Goal: Transaction & Acquisition: Purchase product/service

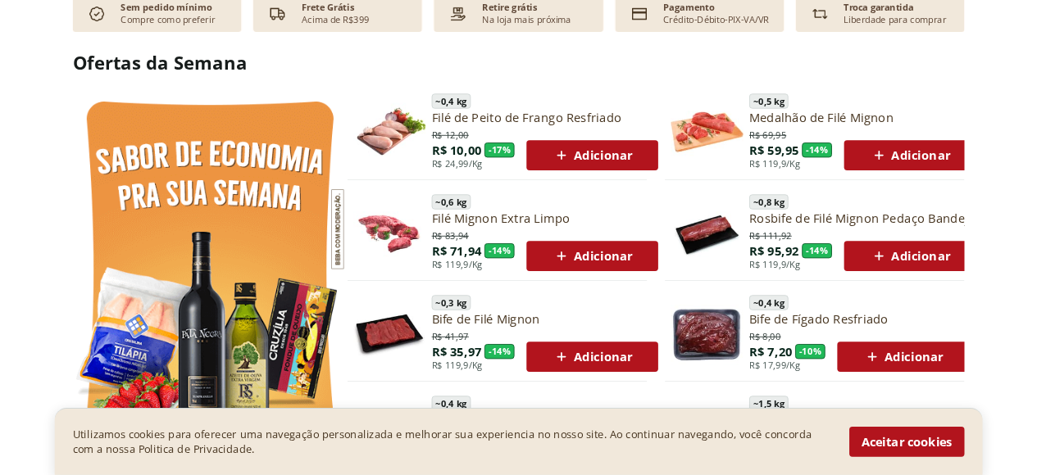
scroll to position [738, 0]
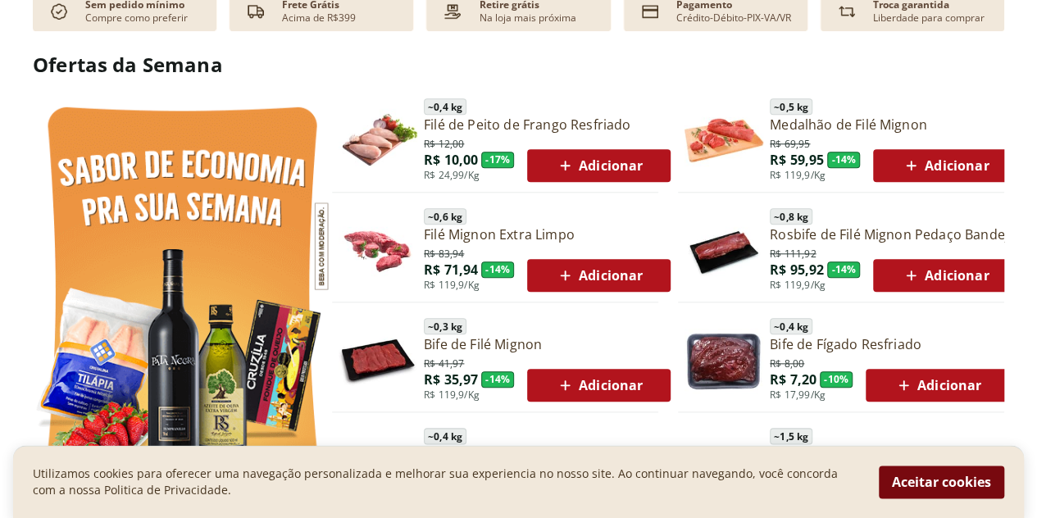
click at [961, 472] on button "Aceitar cookies" at bounding box center [941, 482] width 125 height 33
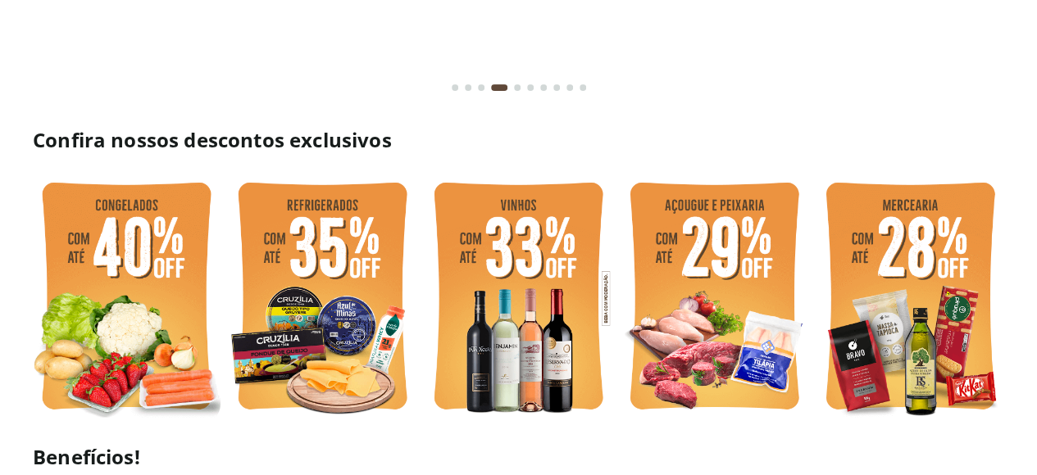
scroll to position [152, 0]
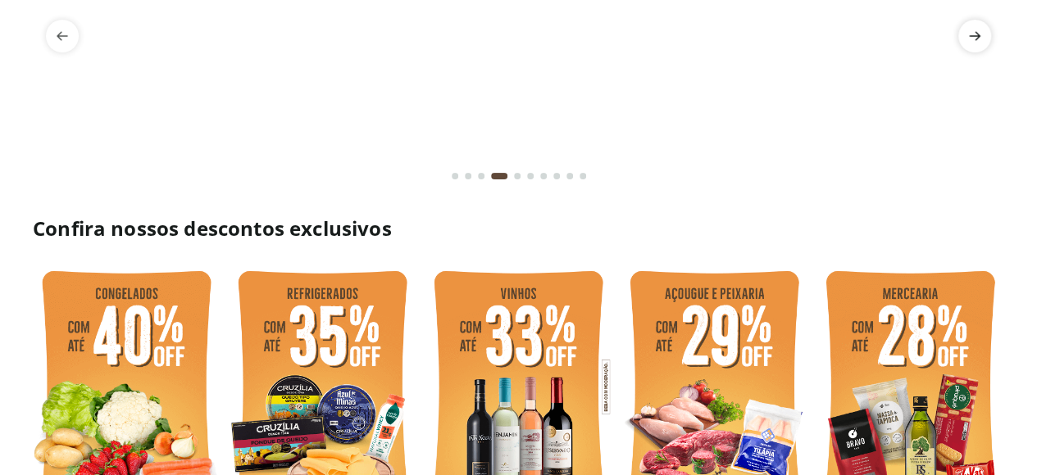
click at [966, 29] on icon "next" at bounding box center [975, 36] width 20 height 20
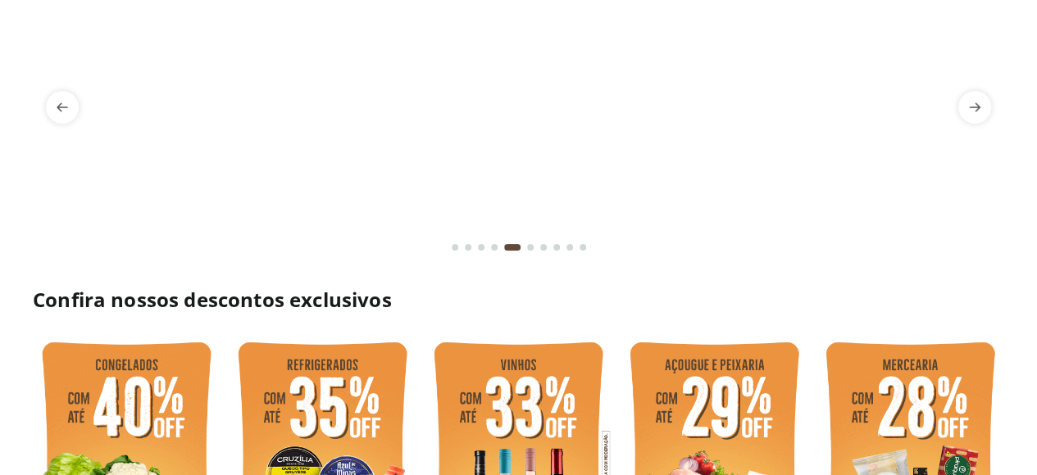
scroll to position [0, 0]
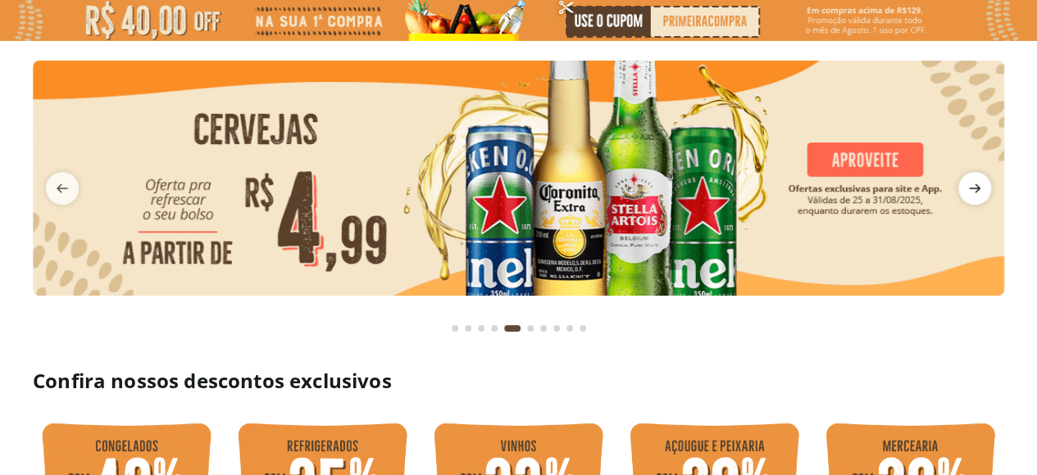
click at [969, 188] on icon "next" at bounding box center [974, 188] width 11 height 9
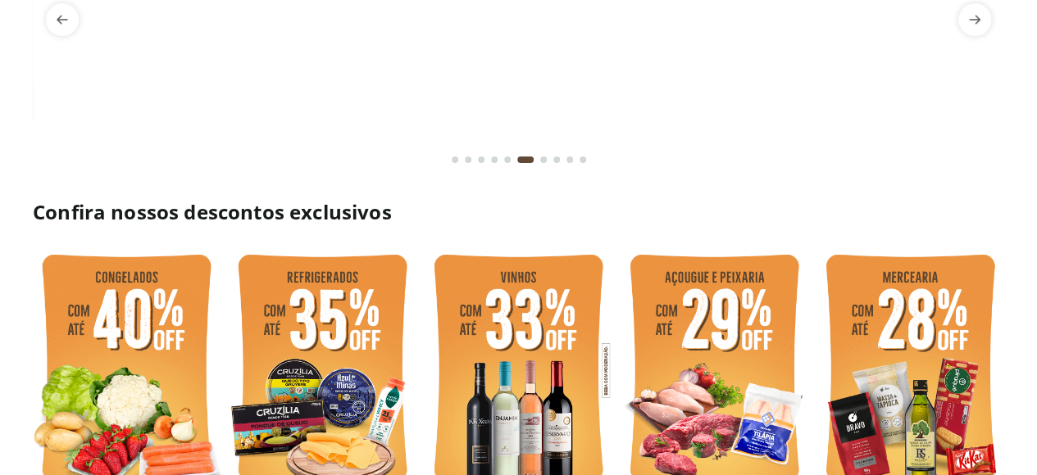
scroll to position [328, 0]
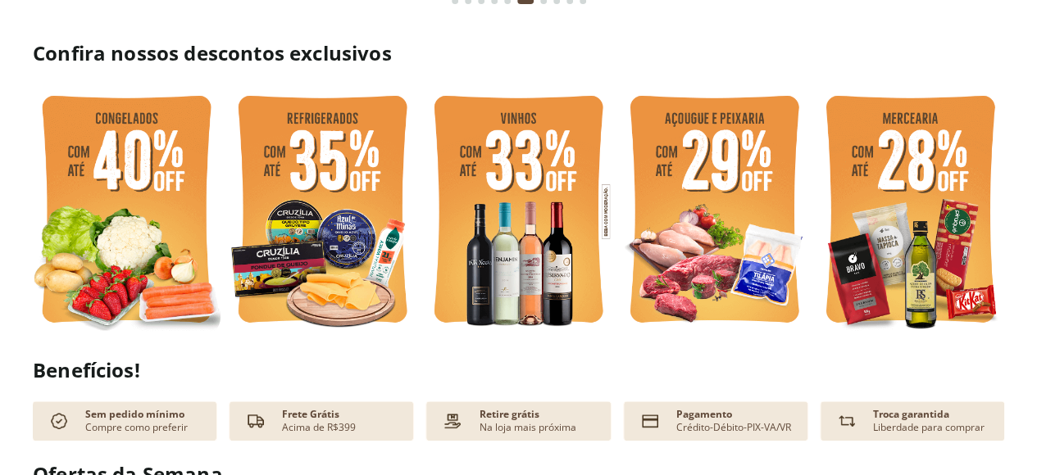
click at [885, 148] on img at bounding box center [910, 211] width 188 height 251
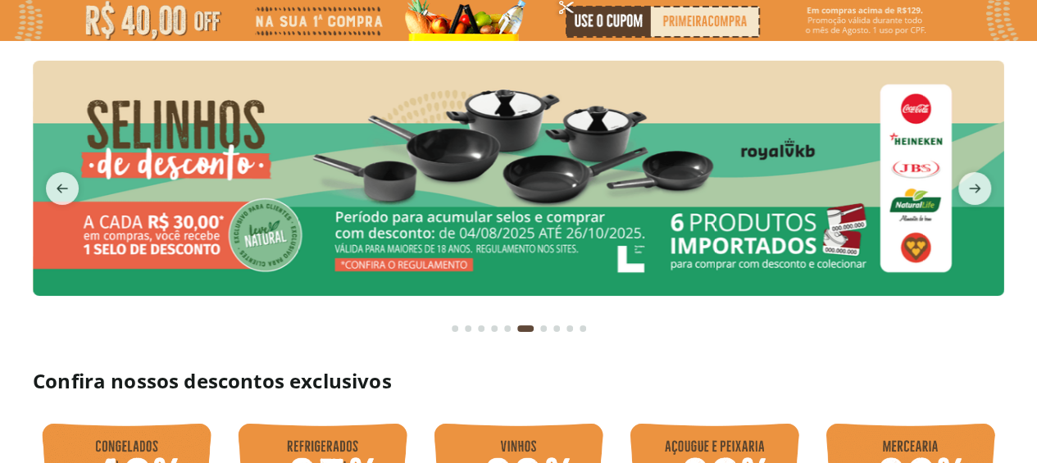
select select "**********"
